Goal: Obtain resource: Download file/media

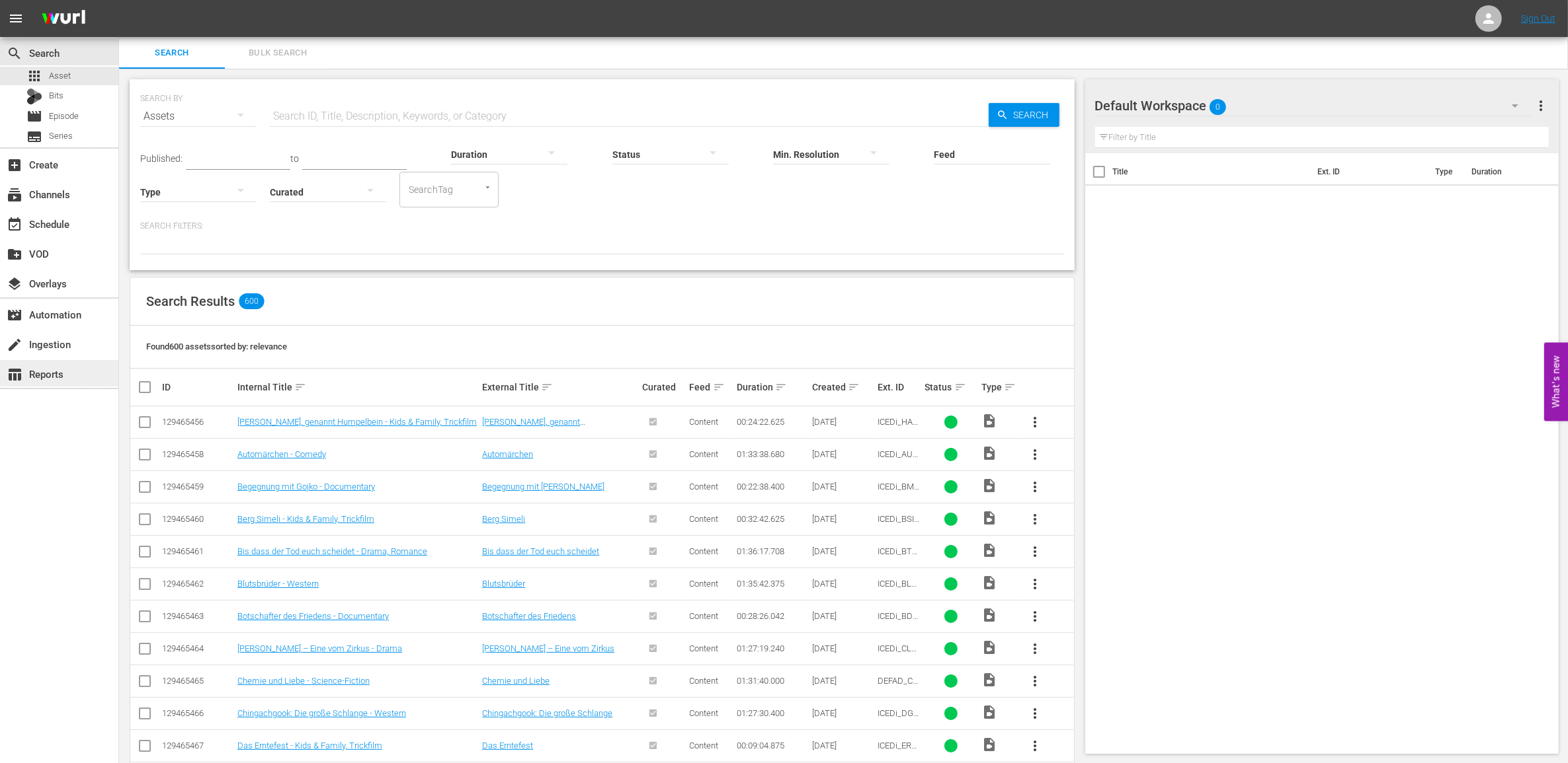
click at [46, 366] on div "table_chart Reports" at bounding box center [37, 372] width 74 height 12
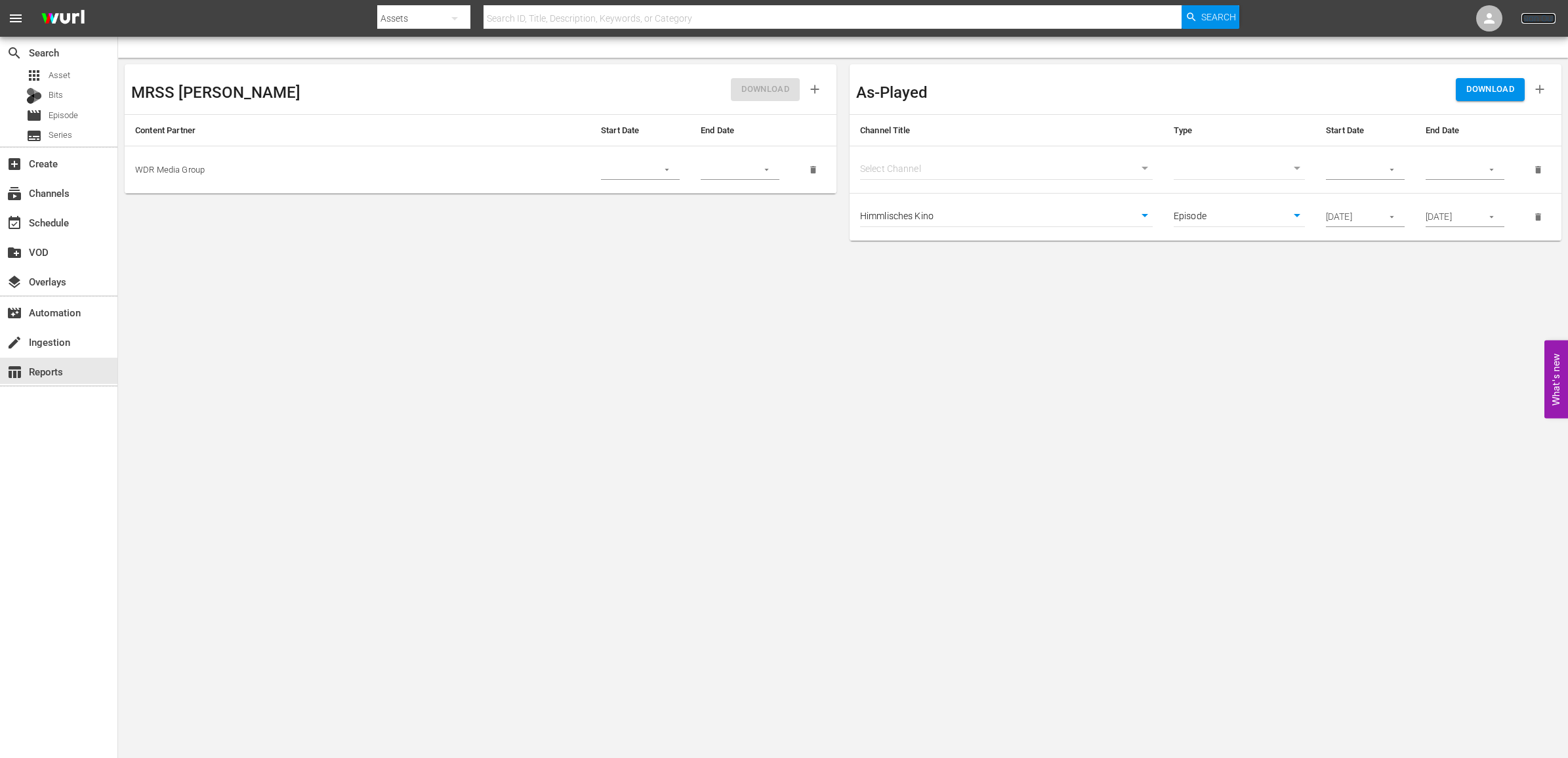
click at [1534, 23] on link "Sign Out" at bounding box center [1538, 18] width 34 height 10
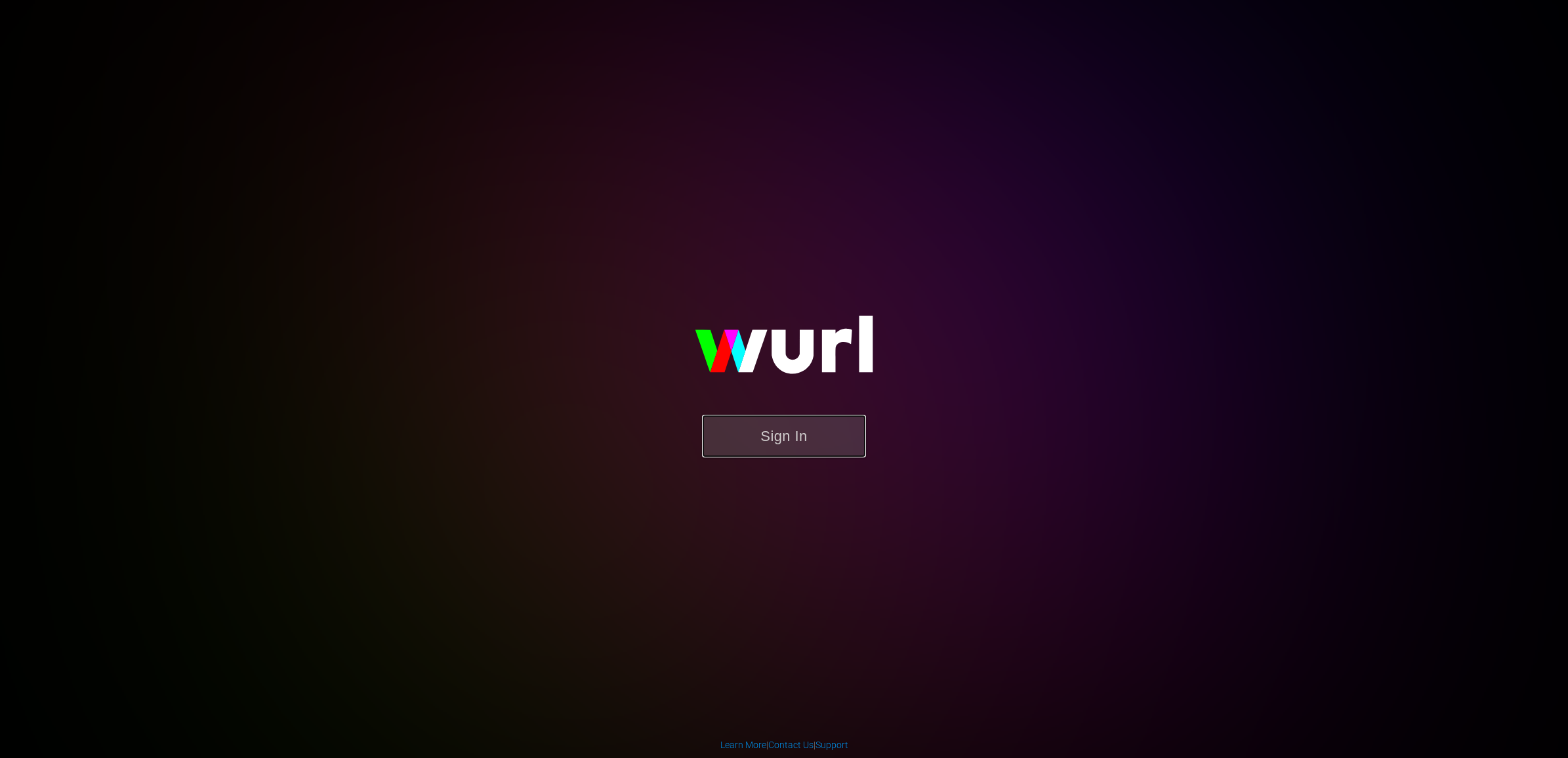
click at [760, 457] on button "Sign In" at bounding box center [784, 436] width 164 height 42
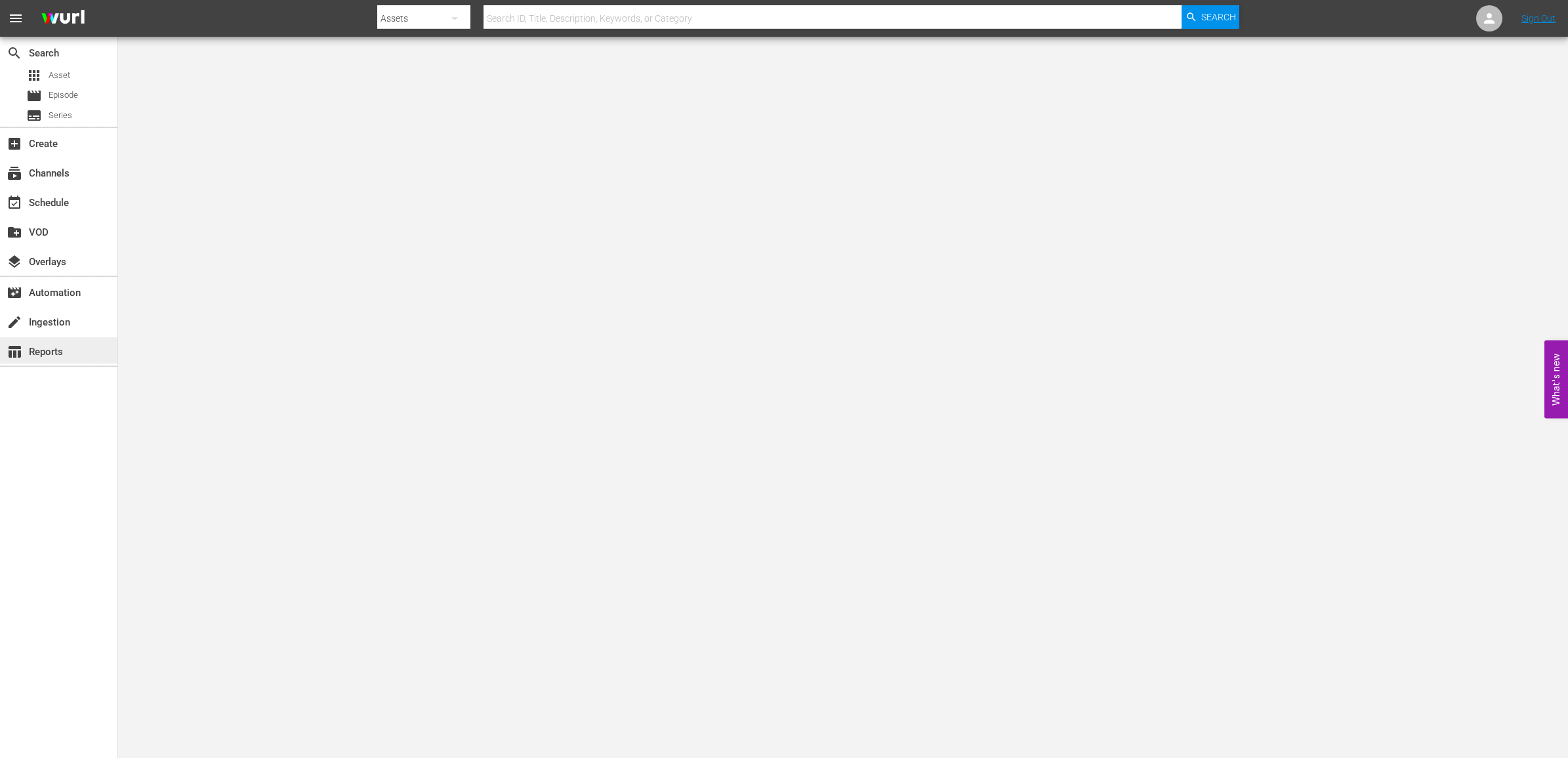
click at [53, 348] on div "table_chart Reports" at bounding box center [36, 350] width 74 height 12
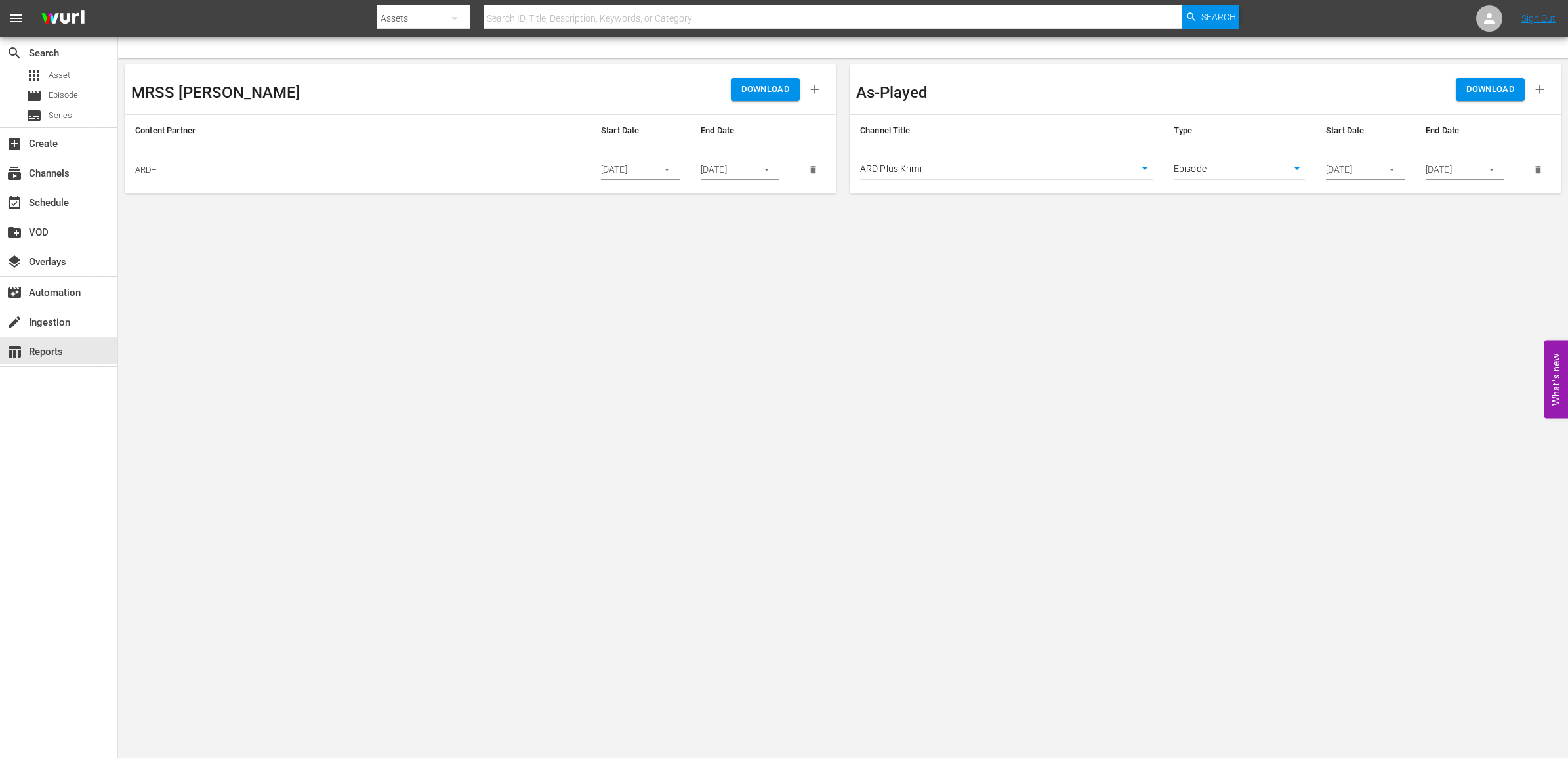
click at [955, 164] on body "menu Search By Assets Search ID, Title, Description, Keywords, or Category Sear…" at bounding box center [784, 379] width 1568 height 758
click at [956, 185] on li "ARD Plus Lindenstraße (1886 - ard_plus_ardpluslindenstrae_1)" at bounding box center [1006, 191] width 293 height 22
type input "1886"
click at [1349, 172] on input "10/01/2025" at bounding box center [1350, 170] width 48 height 20
click at [1395, 168] on icon "button" at bounding box center [1391, 169] width 10 height 10
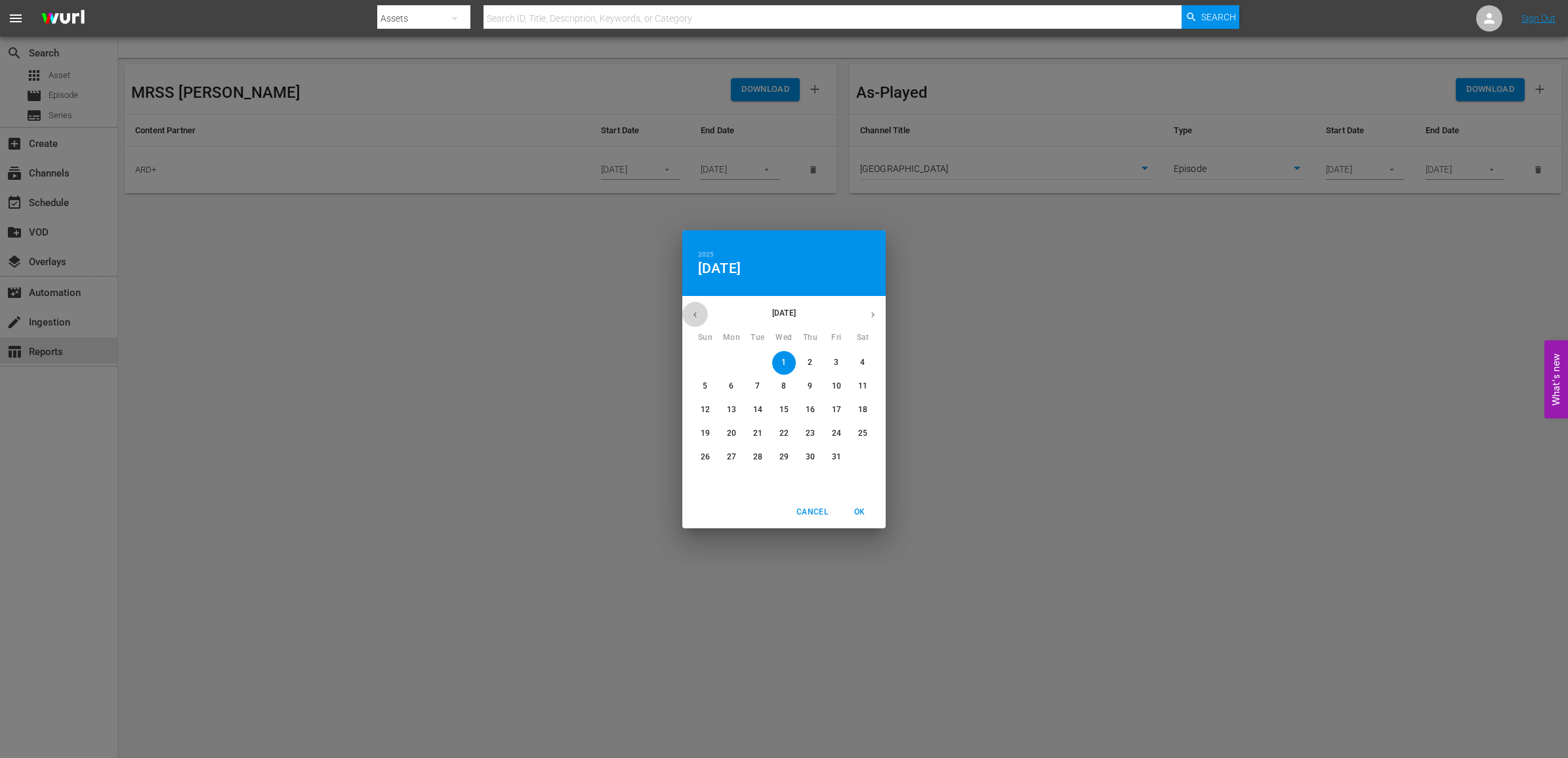
click at [695, 310] on icon "button" at bounding box center [694, 314] width 10 height 10
click at [728, 356] on button "1" at bounding box center [731, 362] width 23 height 23
click at [758, 458] on p "30" at bounding box center [758, 457] width 10 height 11
click at [736, 369] on button "1" at bounding box center [731, 362] width 23 height 23
click at [693, 313] on icon "button" at bounding box center [694, 314] width 10 height 10
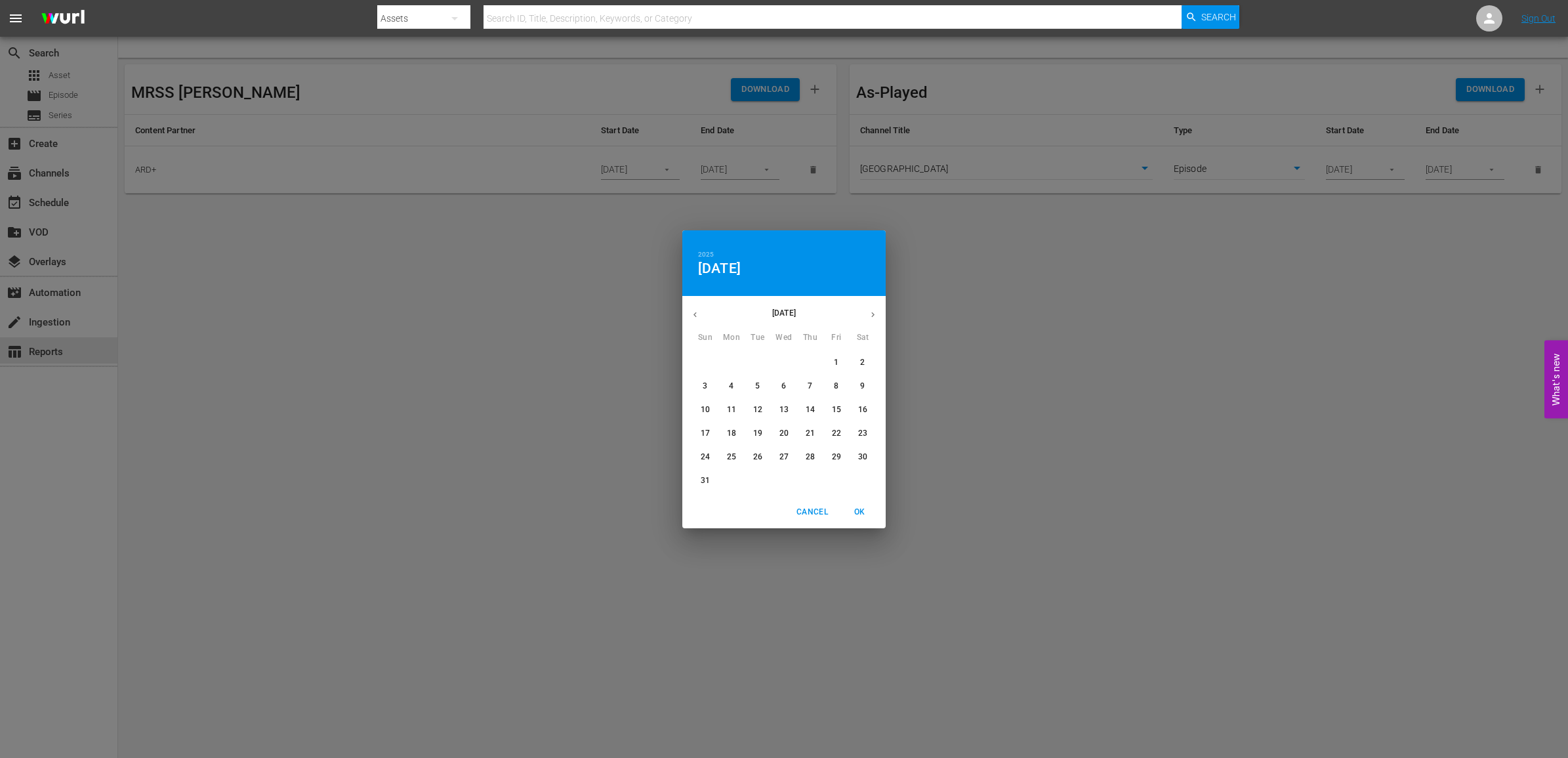
click at [874, 316] on icon "button" at bounding box center [873, 314] width 10 height 10
click at [739, 356] on button "1" at bounding box center [731, 362] width 23 height 23
click at [858, 510] on span "OK" at bounding box center [860, 513] width 31 height 14
type input "09/01/2025"
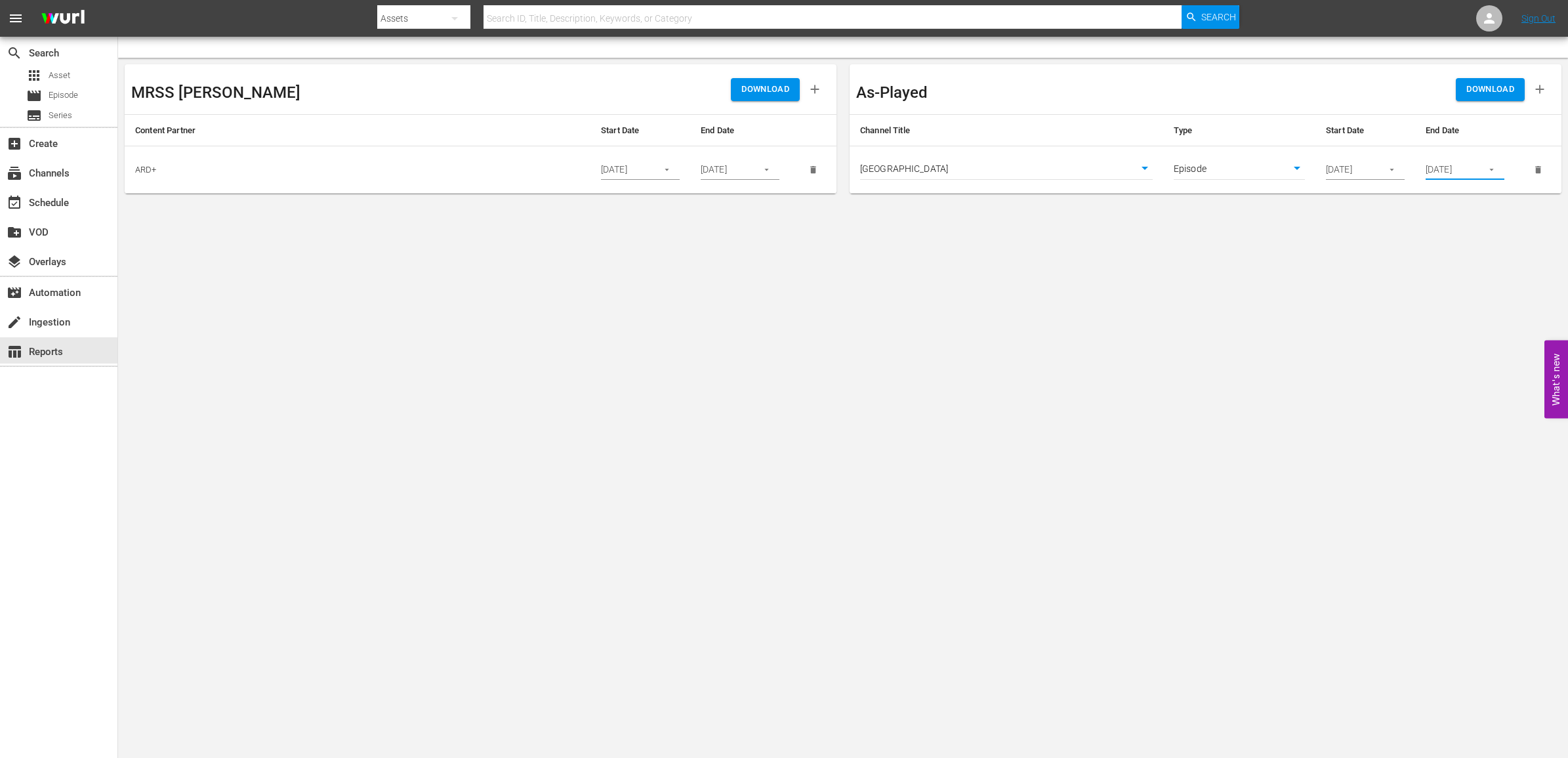
click at [1471, 178] on input "10/31/2025" at bounding box center [1449, 170] width 48 height 20
click at [1487, 165] on icon "button" at bounding box center [1491, 169] width 10 height 10
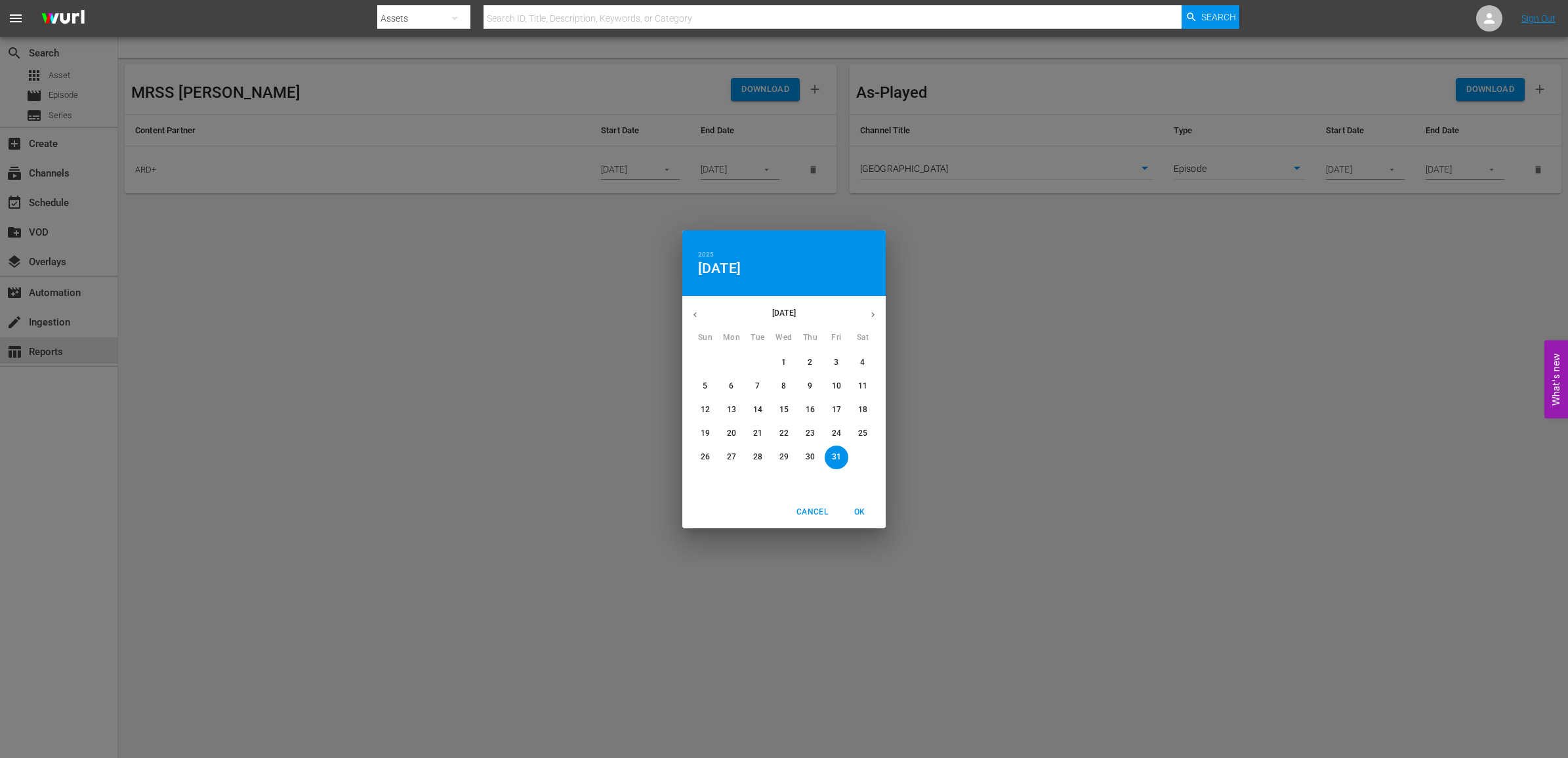
click at [694, 319] on icon "button" at bounding box center [694, 314] width 10 height 10
click at [761, 454] on p "30" at bounding box center [758, 457] width 10 height 11
click at [868, 511] on span "OK" at bounding box center [860, 513] width 31 height 14
type input "09/30/2025"
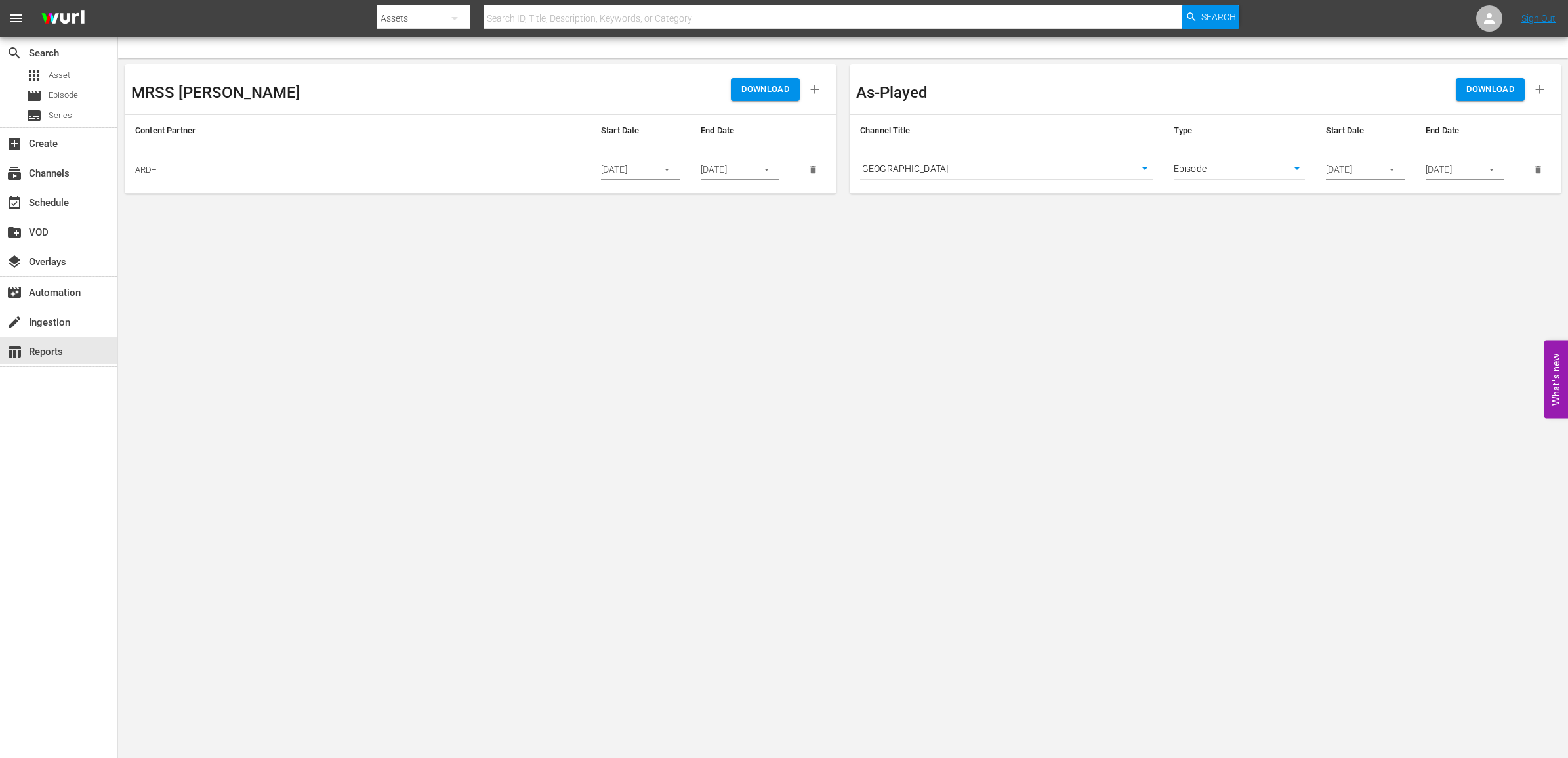
click at [1235, 172] on body "menu Search By Assets Search ID, Title, Description, Keywords, or Category Sear…" at bounding box center [784, 379] width 1568 height 758
click at [1235, 172] on li "Episode" at bounding box center [1240, 169] width 132 height 22
click at [1470, 96] on span "DOWNLOAD" at bounding box center [1490, 89] width 48 height 15
drag, startPoint x: 568, startPoint y: 437, endPoint x: 535, endPoint y: 418, distance: 38.1
click at [566, 437] on body "menu Search By Assets Search ID, Title, Description, Keywords, or Category Sear…" at bounding box center [784, 379] width 1568 height 758
